Goal: Transaction & Acquisition: Subscribe to service/newsletter

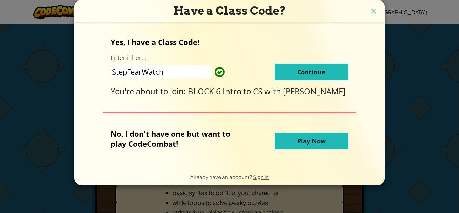
click at [306, 68] on span "Continue" at bounding box center [311, 72] width 28 height 8
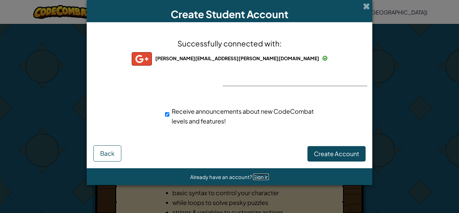
click at [263, 174] on span "Sign in" at bounding box center [261, 176] width 16 height 6
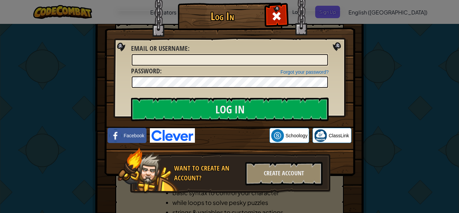
click at [335, 43] on img at bounding box center [230, 78] width 251 height 196
click at [284, 18] on div at bounding box center [276, 15] width 21 height 21
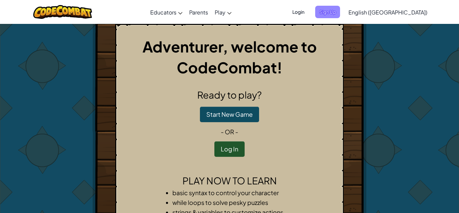
click at [340, 15] on span "Sign Up" at bounding box center [327, 12] width 25 height 12
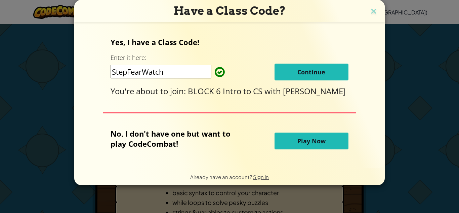
click at [294, 74] on button "Continue" at bounding box center [312, 72] width 74 height 17
